Goal: Task Accomplishment & Management: Manage account settings

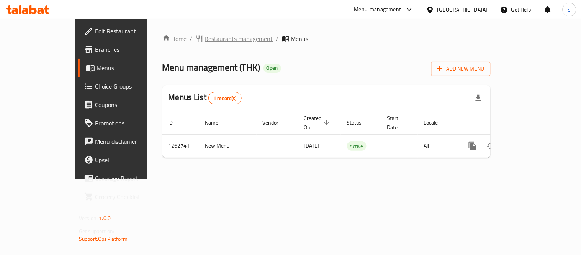
click at [205, 39] on span "Restaurants management" at bounding box center [239, 38] width 68 height 9
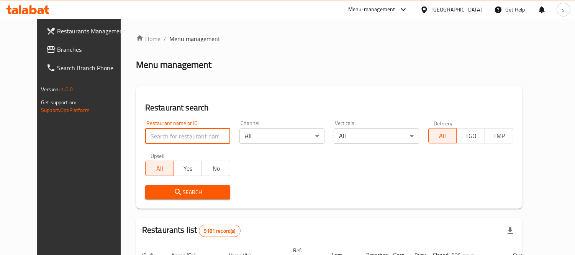
paste input "685698"
type input "685698"
click at [157, 187] on span "Search" at bounding box center [187, 192] width 73 height 10
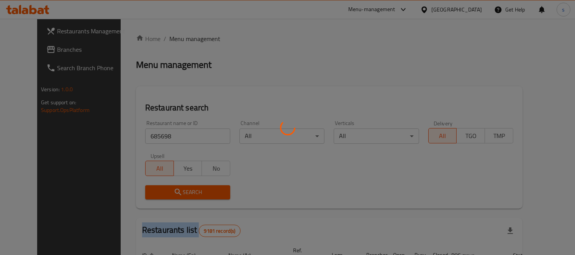
click at [157, 187] on div at bounding box center [287, 127] width 575 height 255
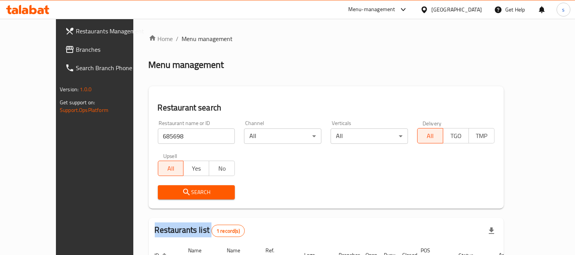
click at [185, 189] on span "Search" at bounding box center [196, 192] width 65 height 10
click at [185, 190] on span "Search" at bounding box center [196, 192] width 65 height 10
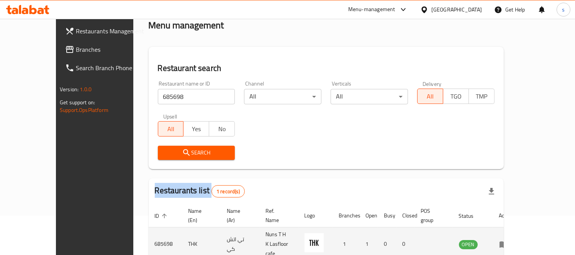
scroll to position [72, 0]
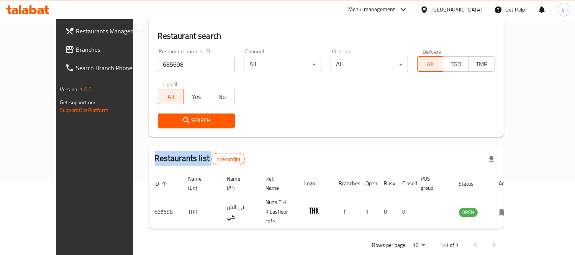
click at [76, 50] on span "Branches" at bounding box center [111, 49] width 70 height 9
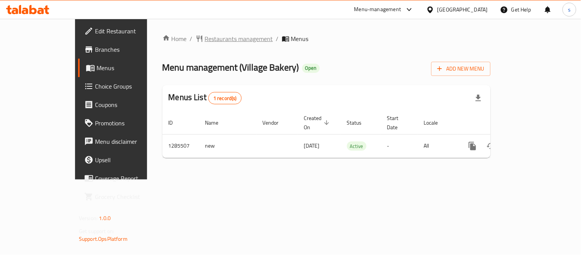
click at [208, 39] on span "Restaurants management" at bounding box center [239, 38] width 68 height 9
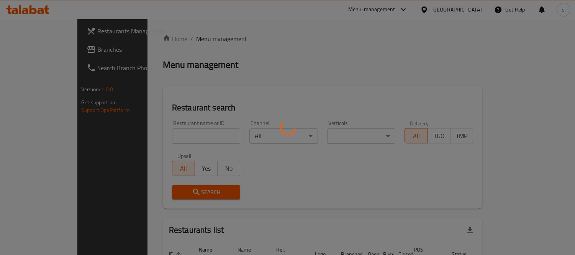
click at [208, 39] on div at bounding box center [287, 127] width 575 height 255
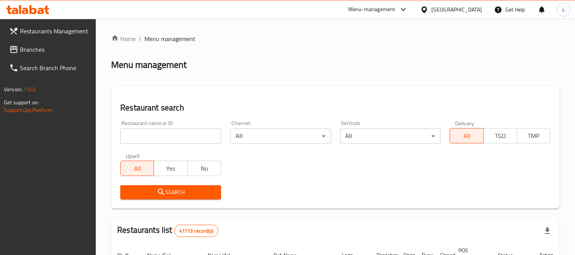
click at [50, 51] on span "Branches" at bounding box center [55, 49] width 70 height 9
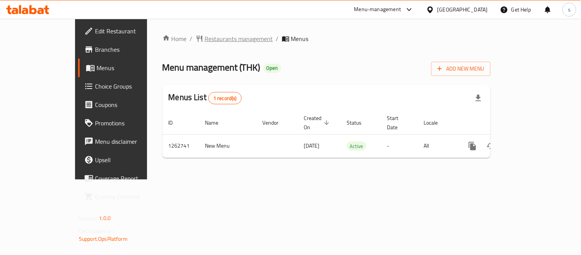
click at [209, 39] on span "Restaurants management" at bounding box center [239, 38] width 68 height 9
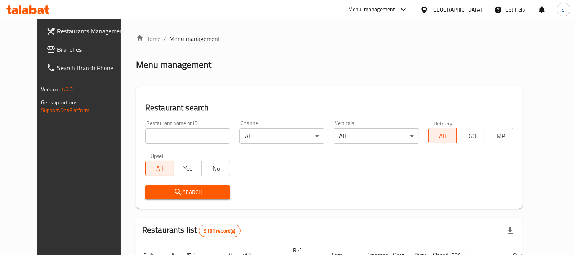
click at [57, 52] on span "Branches" at bounding box center [92, 49] width 70 height 9
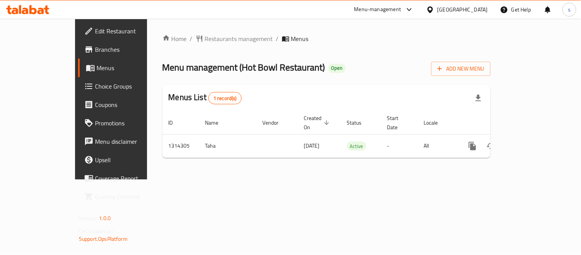
click at [213, 46] on div "Home / Restaurants management / Menus Menu management ( Hot Bowl Restaurant ) O…" at bounding box center [326, 99] width 328 height 130
click at [211, 39] on span "Restaurants management" at bounding box center [239, 38] width 68 height 9
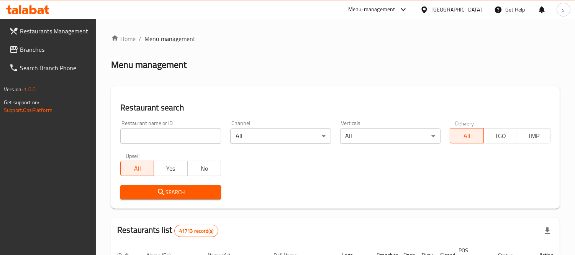
click at [172, 137] on input "search" at bounding box center [170, 135] width 101 height 15
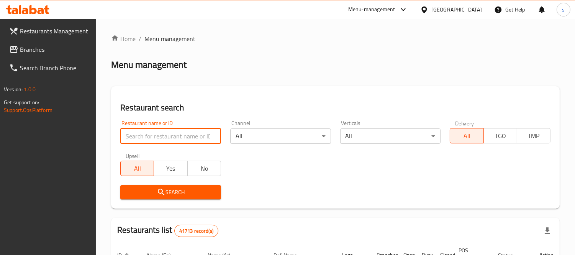
paste input "706857"
type input "706857"
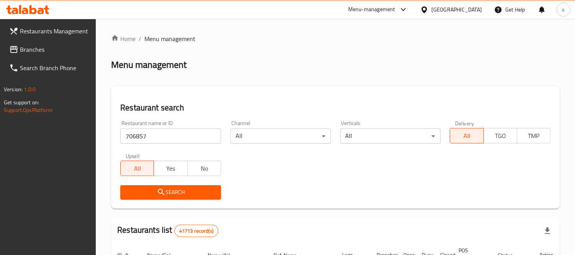
click at [216, 190] on button "Search" at bounding box center [170, 192] width 101 height 14
click at [216, 190] on div at bounding box center [287, 127] width 575 height 255
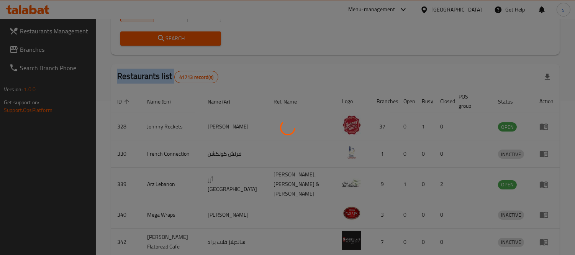
scroll to position [80, 0]
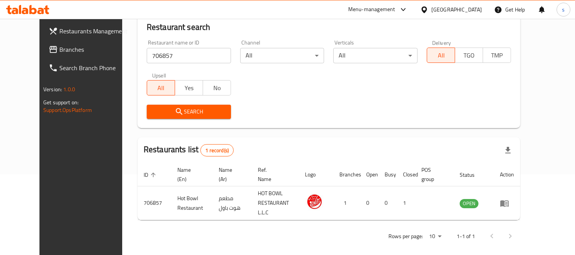
click at [446, 9] on div "United Arab Emirates" at bounding box center [456, 9] width 51 height 8
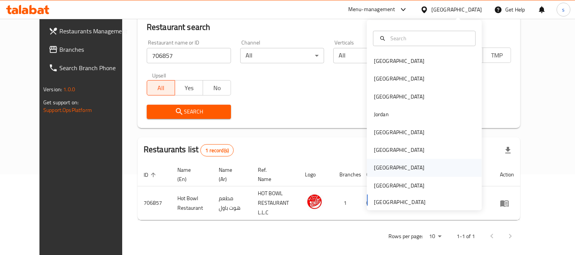
click at [384, 165] on div "[GEOGRAPHIC_DATA]" at bounding box center [399, 168] width 63 height 18
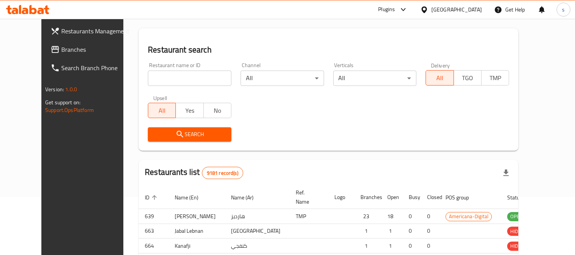
scroll to position [80, 0]
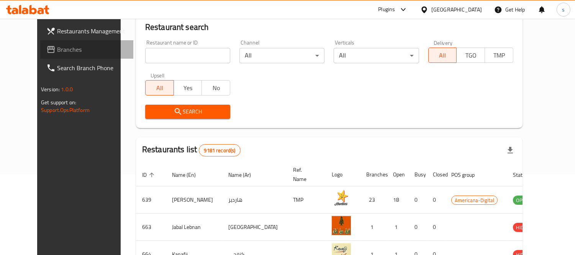
click at [45, 41] on link "Branches" at bounding box center [86, 49] width 93 height 18
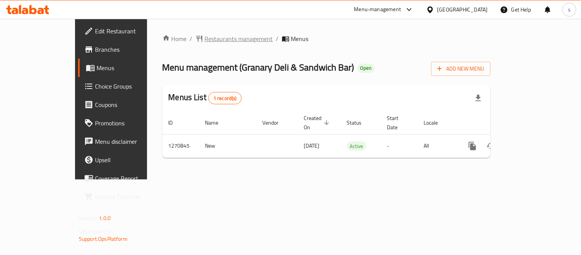
click at [205, 43] on span "Restaurants management" at bounding box center [239, 38] width 68 height 9
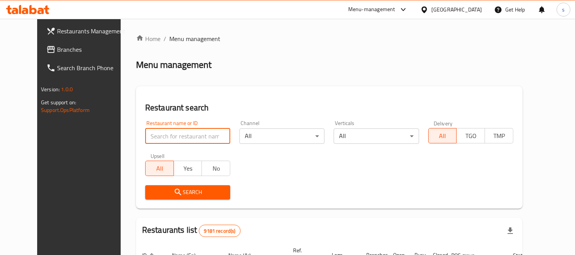
click at [169, 139] on input "search" at bounding box center [187, 135] width 85 height 15
paste input "750431"
type input "750431"
click at [178, 192] on span "Search" at bounding box center [187, 192] width 73 height 10
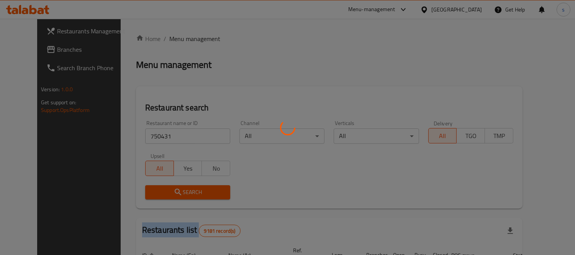
click at [178, 191] on div at bounding box center [287, 127] width 575 height 255
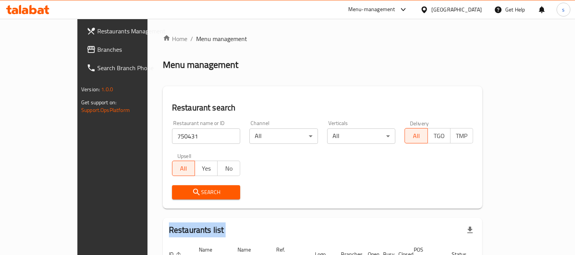
click at [97, 52] on span "Branches" at bounding box center [132, 49] width 70 height 9
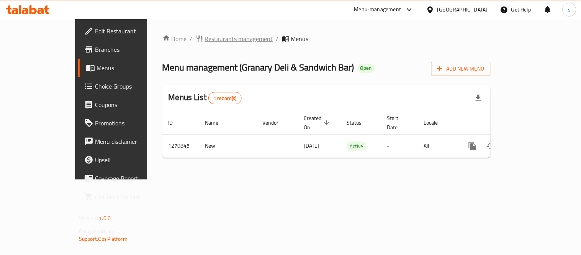
click at [213, 41] on span "Restaurants management" at bounding box center [239, 38] width 68 height 9
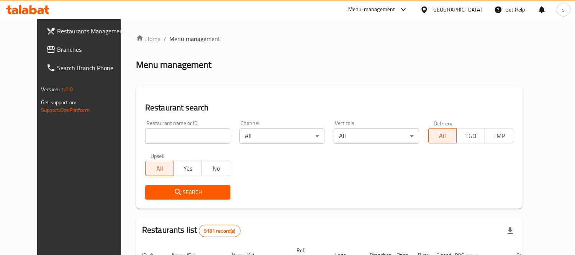
click at [167, 127] on div "Restaurant name or ID Restaurant name or ID" at bounding box center [187, 131] width 85 height 23
click at [168, 137] on input "search" at bounding box center [187, 135] width 85 height 15
paste input "689408"
type input "689408"
click at [179, 192] on span "Search" at bounding box center [187, 192] width 73 height 10
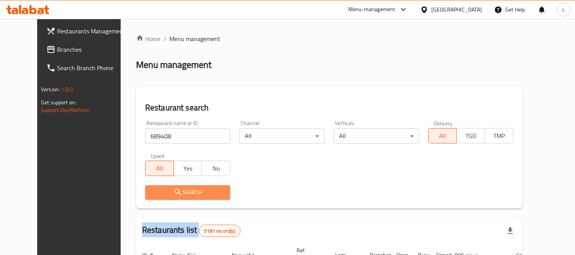
click at [179, 192] on div at bounding box center [287, 127] width 575 height 255
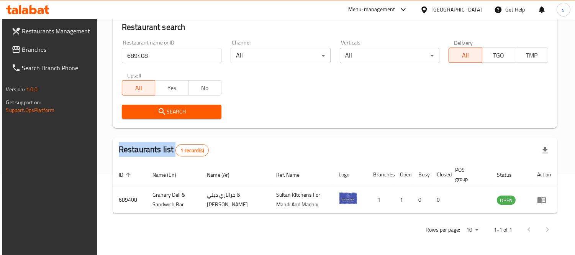
scroll to position [80, 0]
click at [72, 44] on link "Branches" at bounding box center [51, 49] width 93 height 18
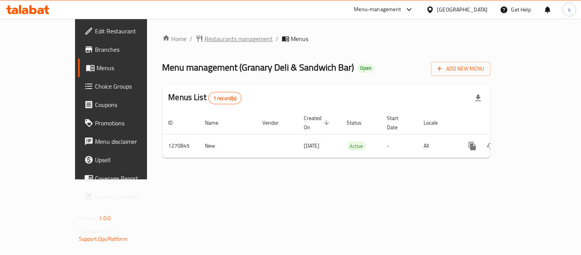
click at [208, 41] on span "Restaurants management" at bounding box center [239, 38] width 68 height 9
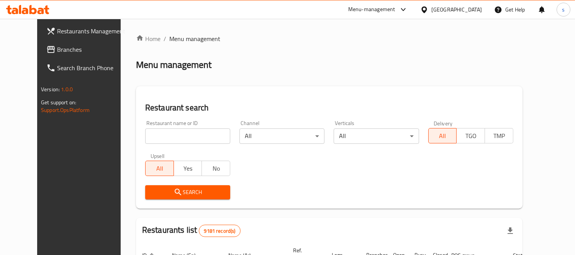
click at [70, 55] on link "Branches" at bounding box center [86, 49] width 93 height 18
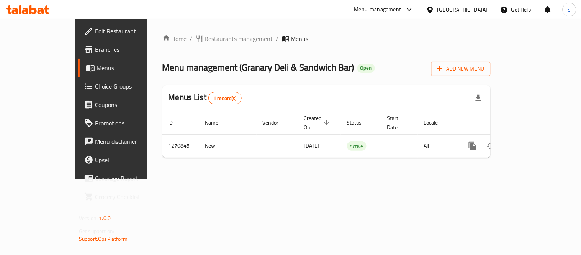
click at [205, 43] on span "Restaurants management" at bounding box center [239, 38] width 68 height 9
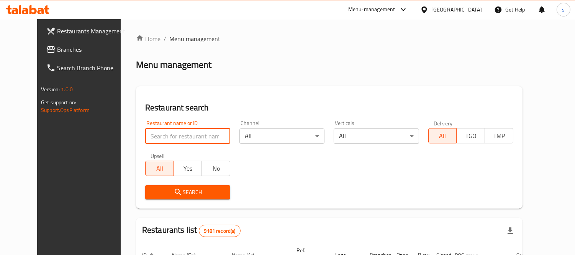
click at [178, 131] on input "search" at bounding box center [187, 135] width 85 height 15
paste input "689408"
type input "689408"
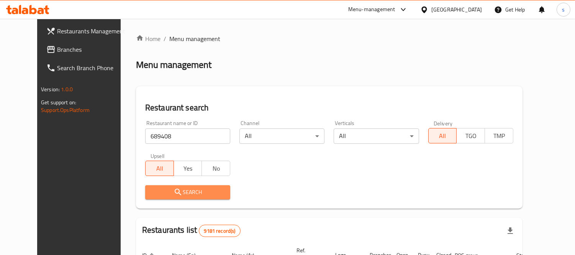
click at [194, 197] on button "Search" at bounding box center [187, 192] width 85 height 14
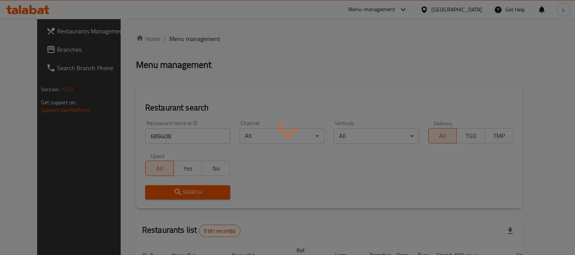
click at [194, 197] on div at bounding box center [287, 127] width 575 height 255
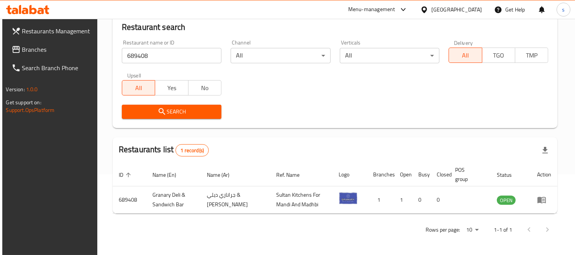
scroll to position [80, 0]
click at [60, 55] on link "Branches" at bounding box center [51, 49] width 93 height 18
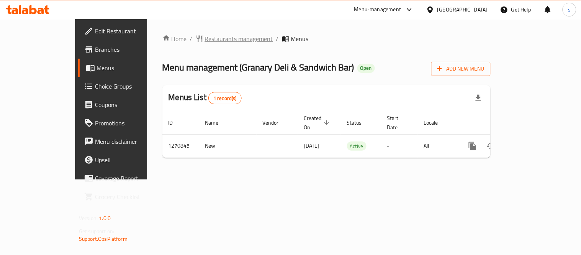
click at [205, 40] on span "Restaurants management" at bounding box center [239, 38] width 68 height 9
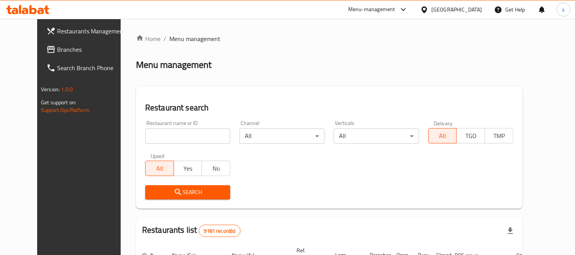
click at [200, 135] on input "search" at bounding box center [187, 135] width 85 height 15
paste input "689408"
type input "689408"
click at [189, 187] on span "Search" at bounding box center [187, 192] width 73 height 10
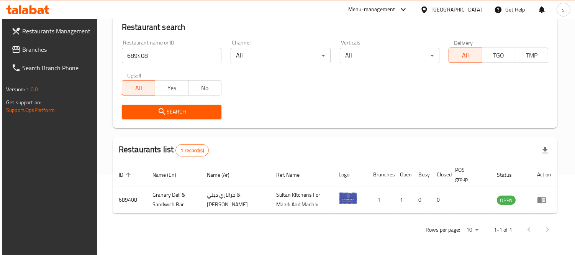
scroll to position [80, 0]
click at [25, 52] on span "Branches" at bounding box center [57, 49] width 70 height 9
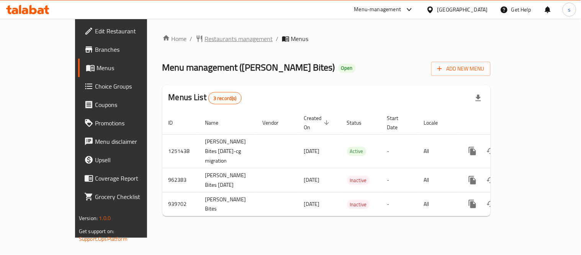
click at [205, 38] on span "Restaurants management" at bounding box center [239, 38] width 68 height 9
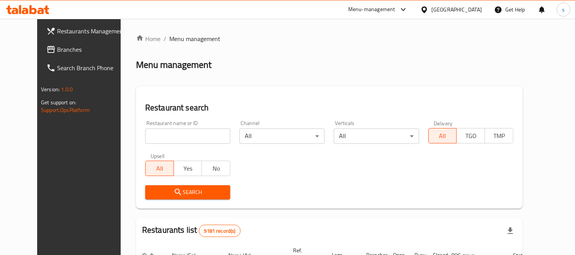
click at [175, 137] on input "search" at bounding box center [187, 135] width 85 height 15
paste input "659086"
type input "659086"
click at [169, 193] on span "Search" at bounding box center [187, 192] width 73 height 10
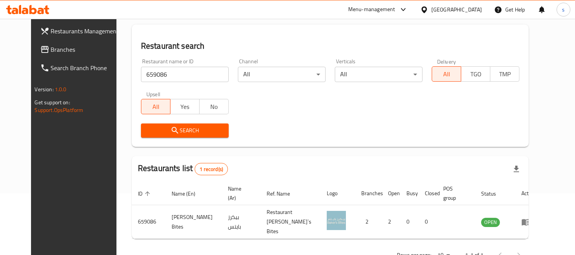
scroll to position [72, 0]
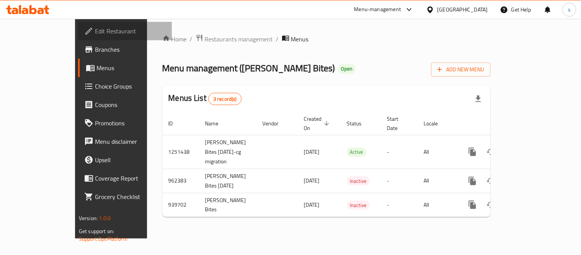
click at [95, 35] on span "Edit Restaurant" at bounding box center [130, 30] width 71 height 9
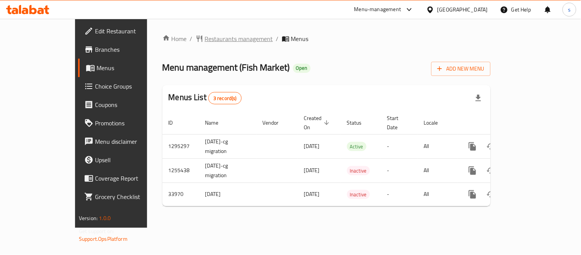
click at [205, 43] on span "Restaurants management" at bounding box center [239, 38] width 68 height 9
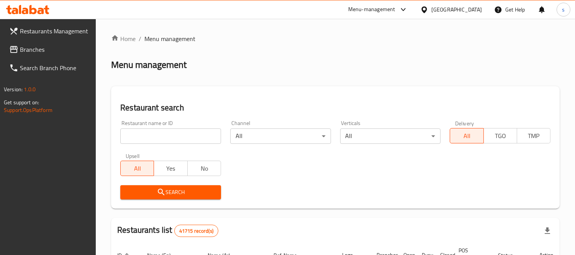
click at [167, 141] on input "search" at bounding box center [170, 135] width 101 height 15
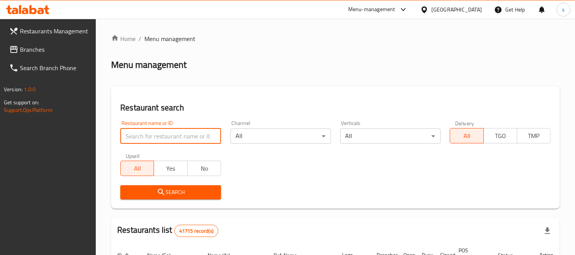
paste input "17506"
type input "17506"
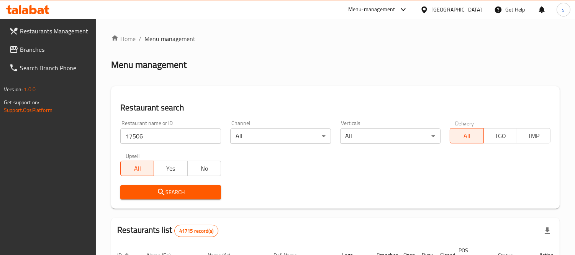
click at [179, 189] on span "Search" at bounding box center [170, 192] width 88 height 10
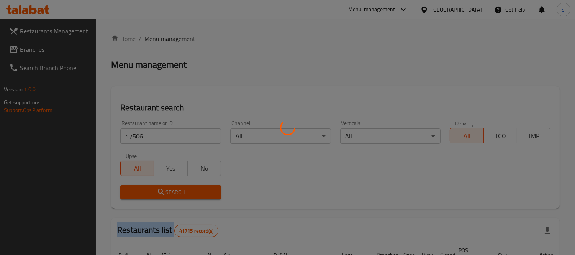
click at [179, 189] on div at bounding box center [287, 127] width 575 height 255
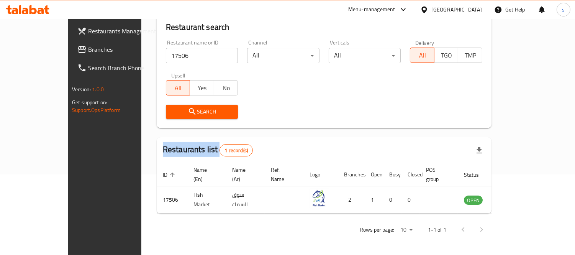
scroll to position [72, 0]
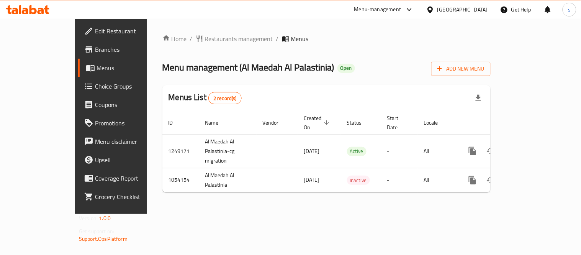
click at [414, 7] on icon at bounding box center [409, 9] width 9 height 9
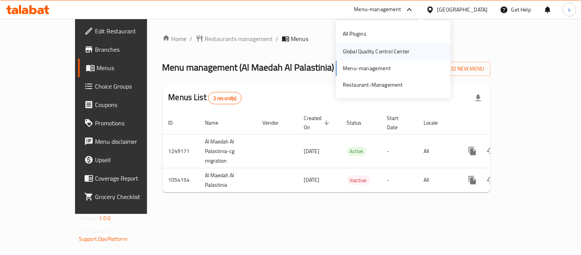
click at [388, 54] on div "Global Quality Control Center" at bounding box center [376, 51] width 67 height 8
